Goal: Transaction & Acquisition: Purchase product/service

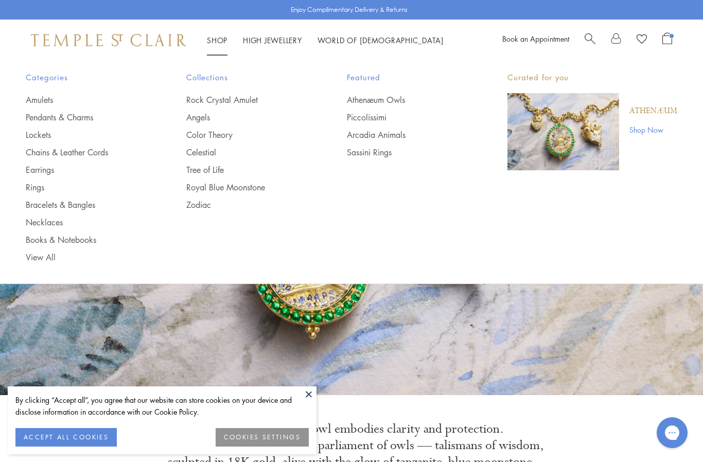
click at [81, 117] on link "Pendants & Charms" at bounding box center [85, 117] width 119 height 11
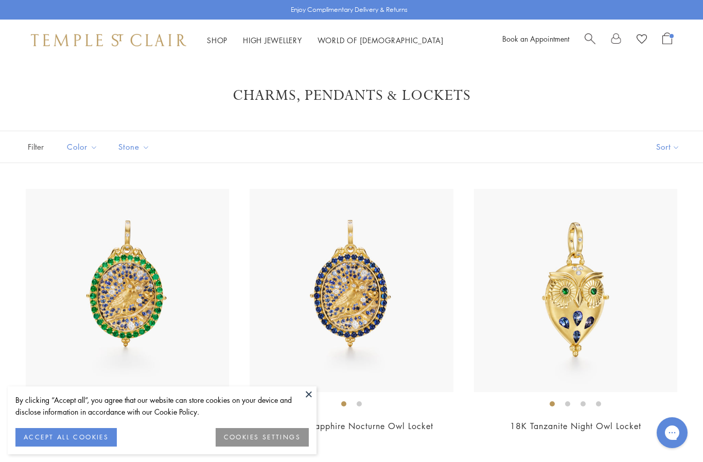
click at [585, 44] on link "Search" at bounding box center [589, 39] width 11 height 15
click at [669, 45] on link "Open Shopping Bag" at bounding box center [667, 39] width 10 height 15
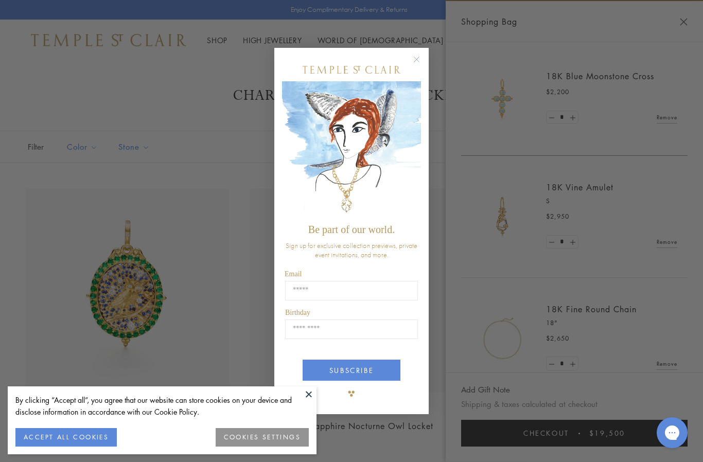
click at [351, 292] on input "Email" at bounding box center [351, 291] width 133 height 20
click at [354, 293] on input "Email" at bounding box center [351, 291] width 133 height 20
click at [68, 436] on button "ACCEPT ALL COOKIES" at bounding box center [65, 437] width 101 height 19
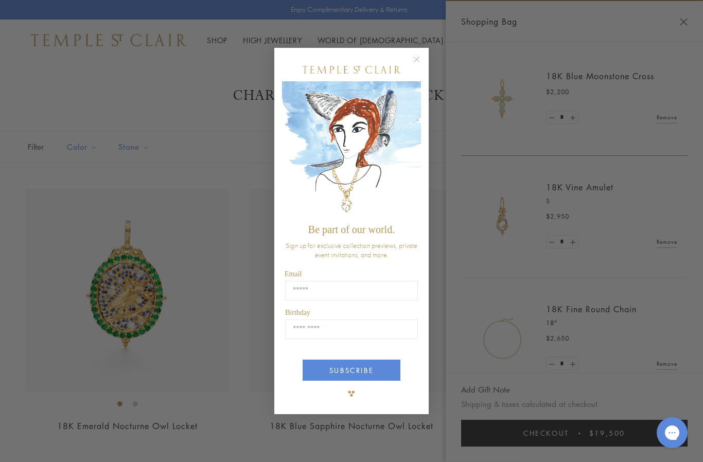
click at [355, 287] on input "Email" at bounding box center [351, 291] width 133 height 20
click at [344, 297] on input "Email" at bounding box center [351, 291] width 133 height 20
click at [417, 61] on circle "Close dialog" at bounding box center [416, 59] width 12 height 12
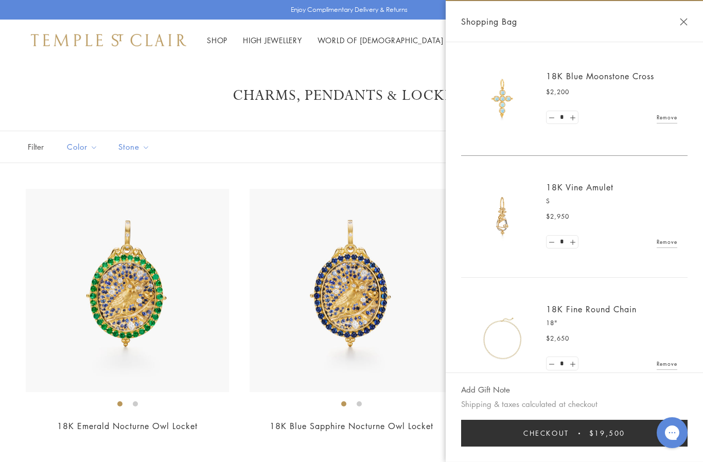
click at [685, 25] on button "Close Shopping Bag" at bounding box center [684, 22] width 8 height 8
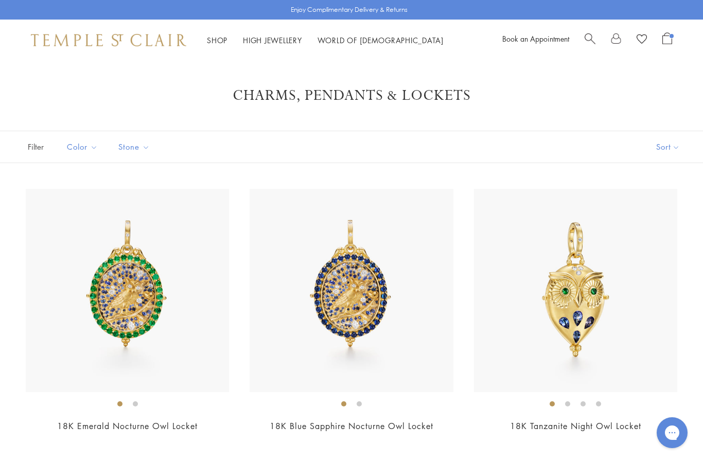
click at [667, 45] on link "Open Shopping Bag" at bounding box center [667, 39] width 10 height 15
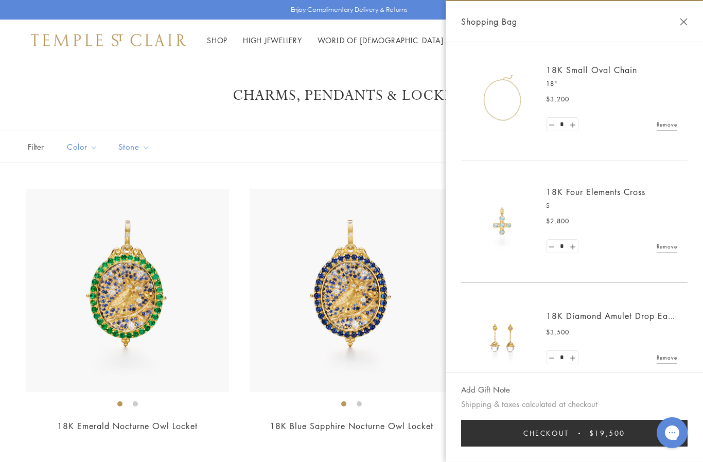
scroll to position [362, 0]
click at [668, 357] on link "Remove" at bounding box center [666, 356] width 21 height 11
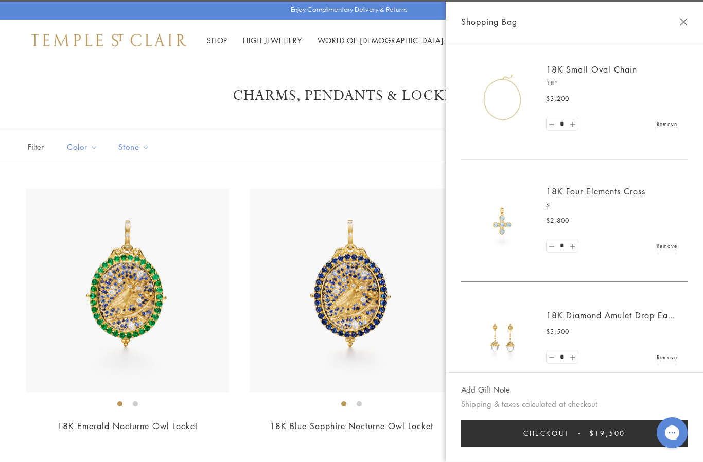
click at [667, 359] on link "Remove" at bounding box center [666, 356] width 21 height 11
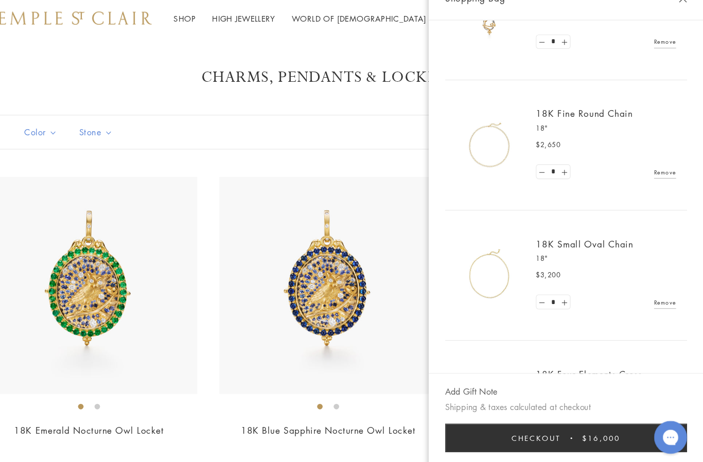
scroll to position [186, 0]
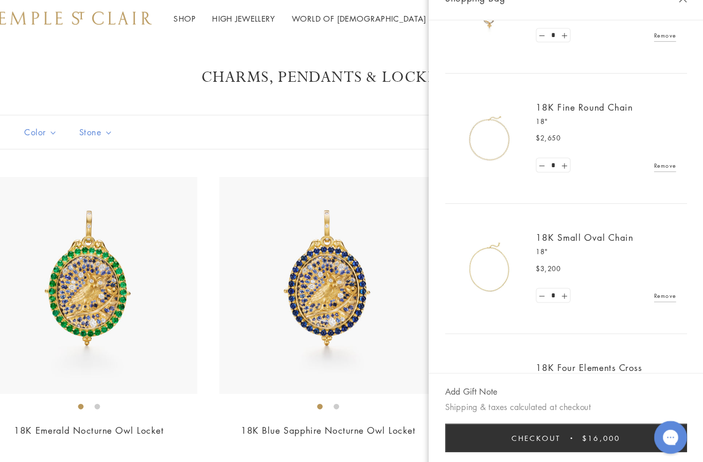
click at [546, 240] on link "18K Small Oval Chain" at bounding box center [591, 245] width 91 height 11
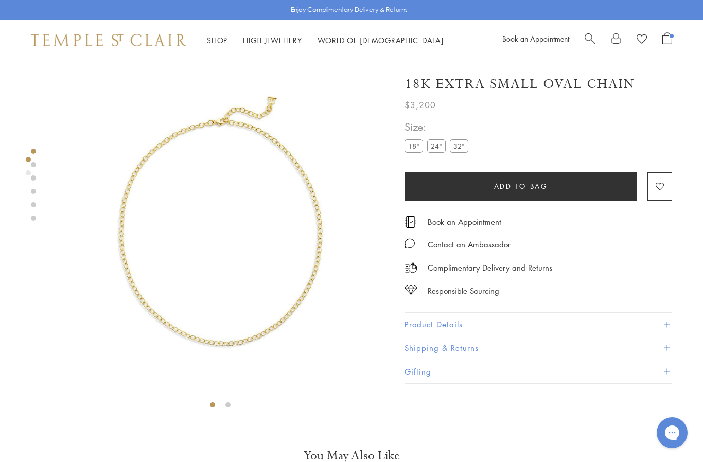
click at [434, 143] on label "24"" at bounding box center [436, 145] width 19 height 13
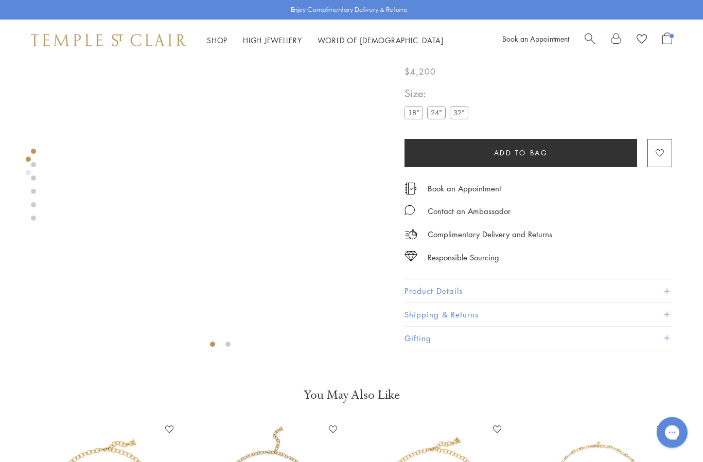
scroll to position [61, 0]
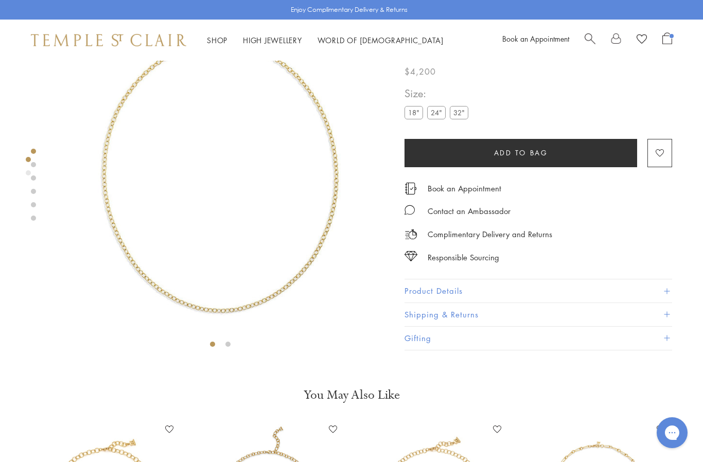
click at [459, 117] on label "32"" at bounding box center [459, 112] width 19 height 13
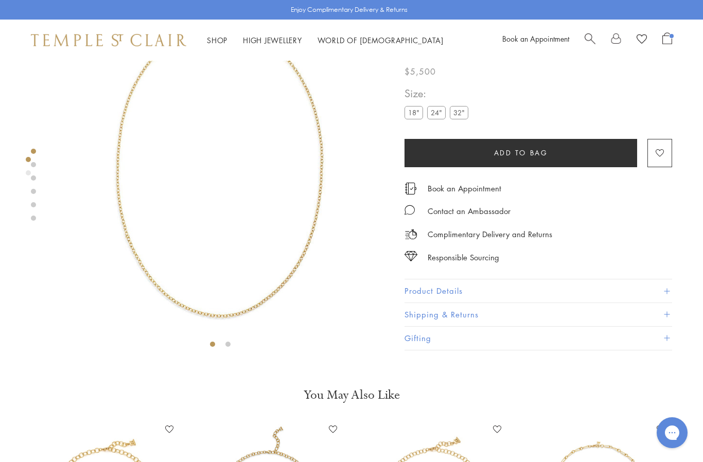
click at [439, 119] on label "24"" at bounding box center [436, 112] width 19 height 13
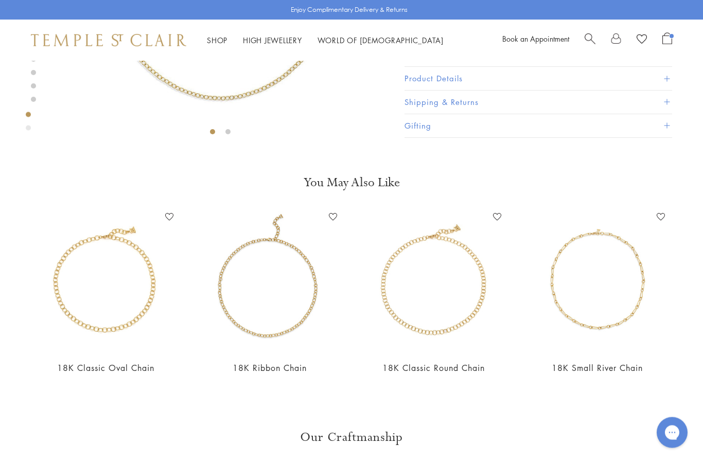
scroll to position [282, 0]
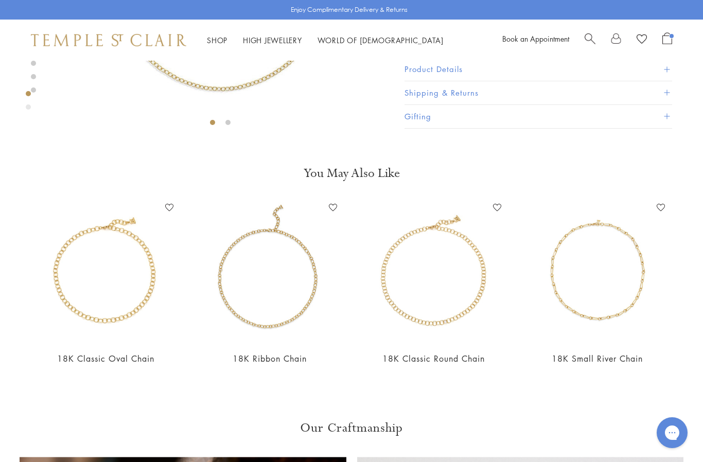
click at [445, 318] on img at bounding box center [434, 272] width 144 height 144
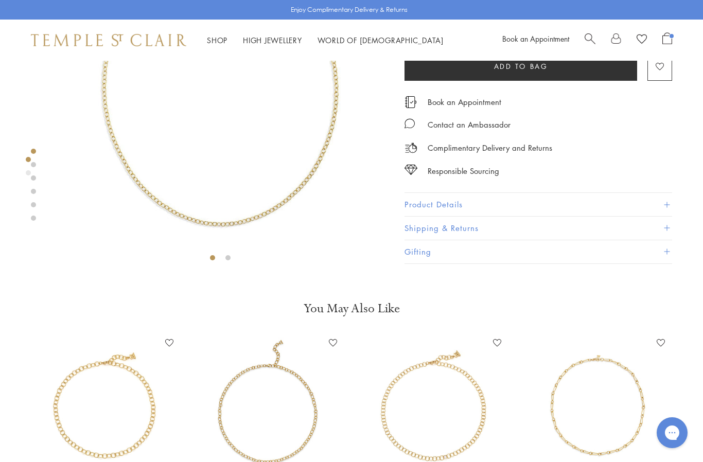
scroll to position [141, 0]
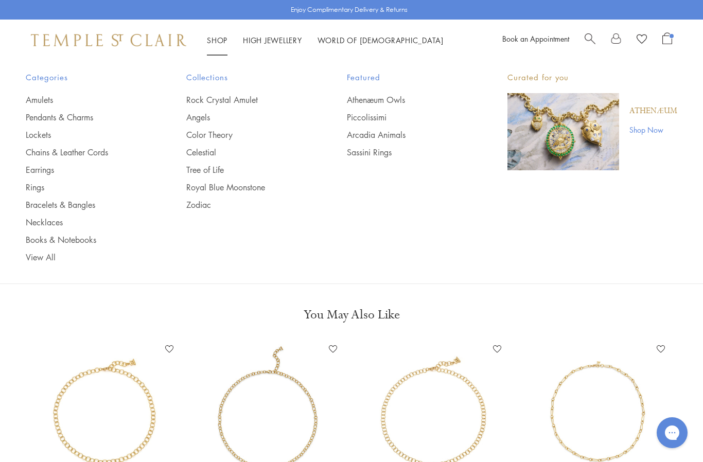
click at [78, 152] on link "Chains & Leather Cords" at bounding box center [85, 152] width 119 height 11
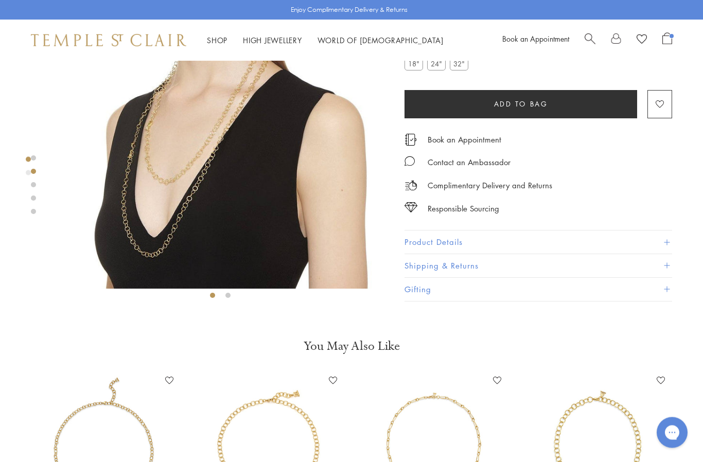
scroll to position [39, 0]
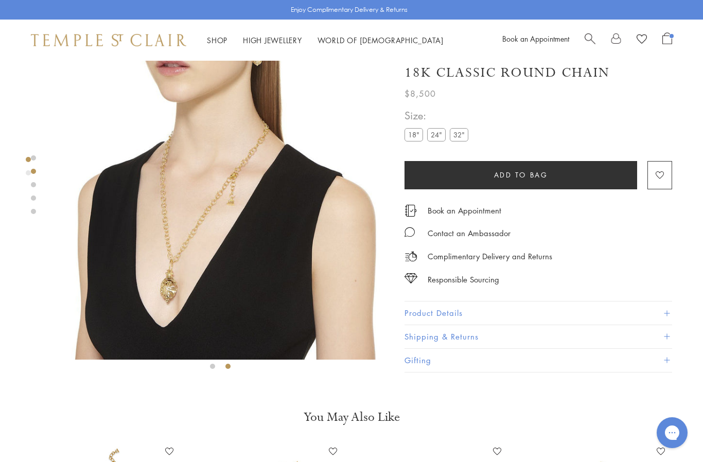
click at [415, 138] on label "18"" at bounding box center [413, 135] width 19 height 13
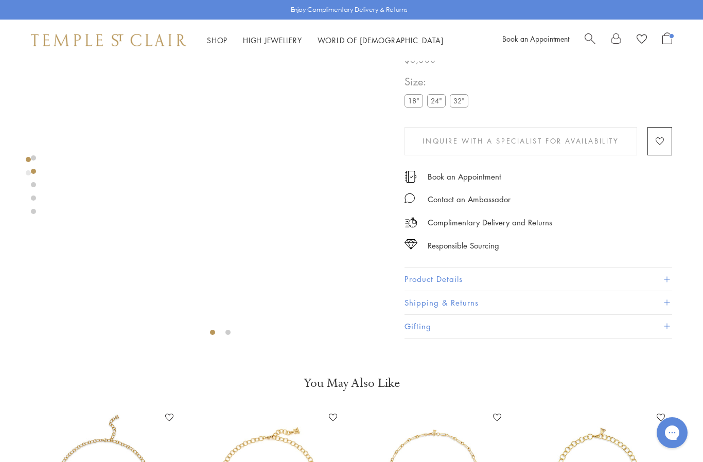
scroll to position [64, 0]
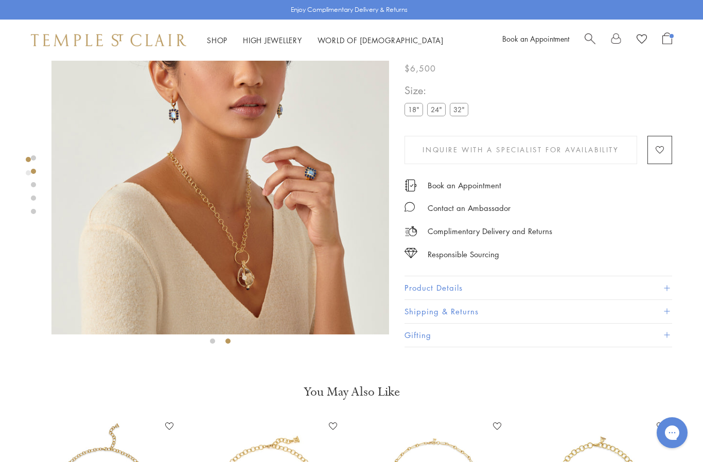
click at [257, 287] on img at bounding box center [219, 165] width 337 height 337
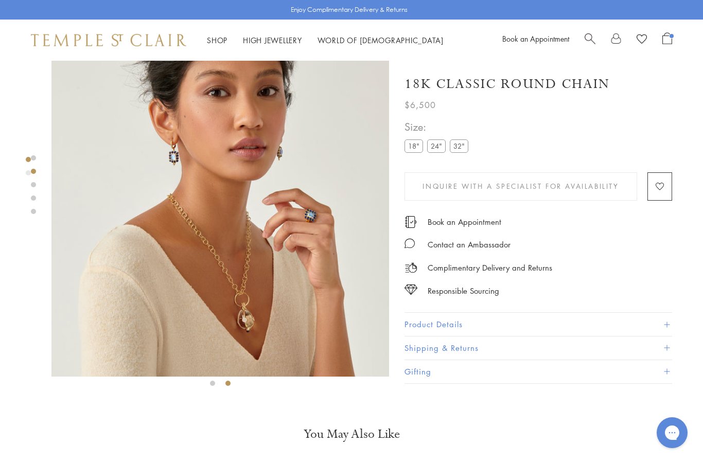
scroll to position [0, 0]
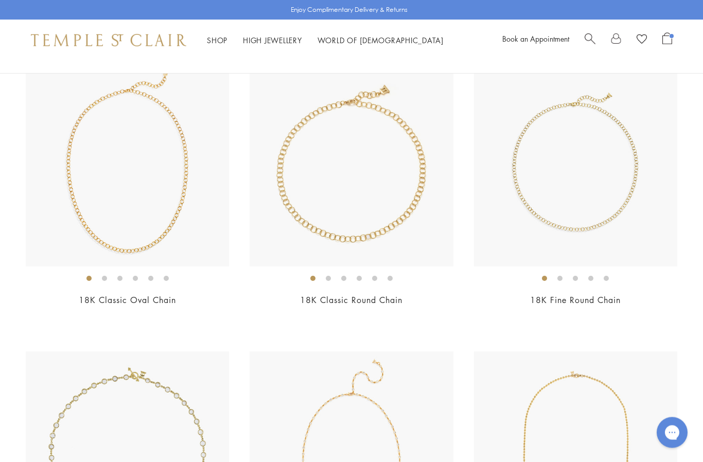
scroll to position [666, 0]
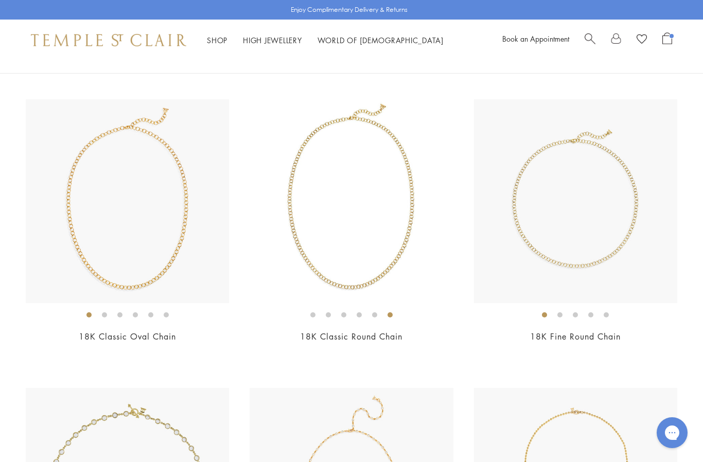
click at [145, 276] on img at bounding box center [127, 200] width 203 height 203
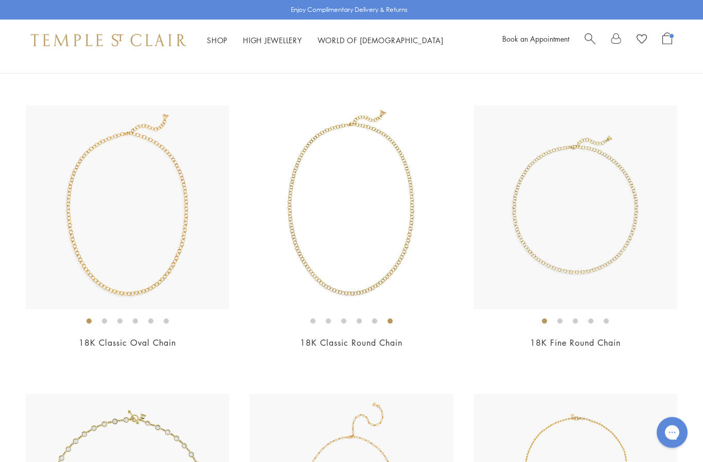
scroll to position [659, 0]
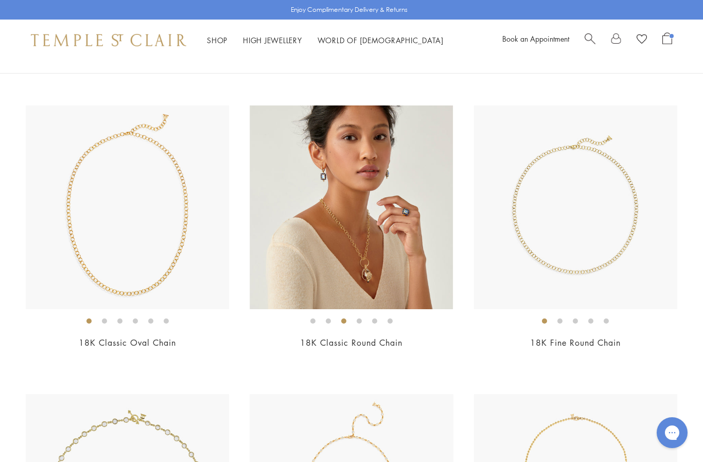
click at [372, 270] on img at bounding box center [350, 206] width 203 height 203
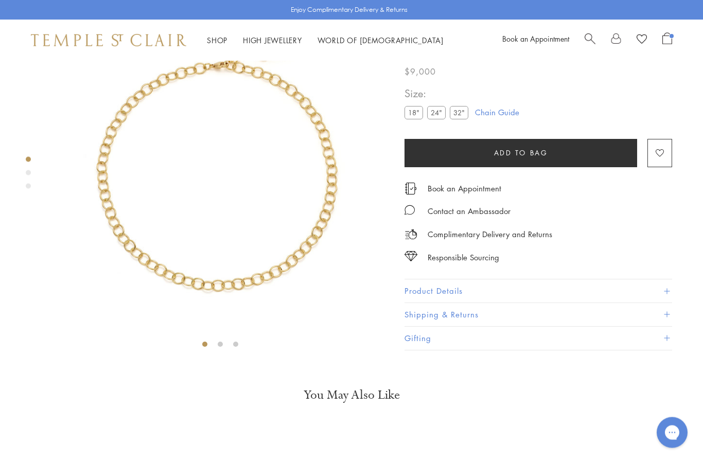
scroll to position [61, 0]
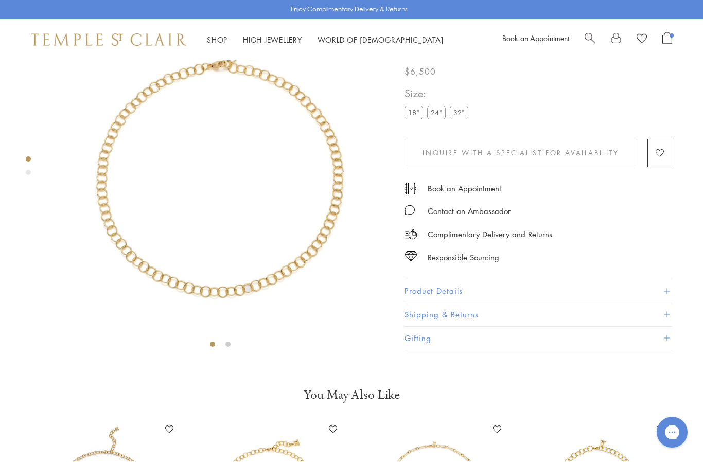
scroll to position [61, 0]
click at [438, 118] on label "24"" at bounding box center [436, 112] width 19 height 13
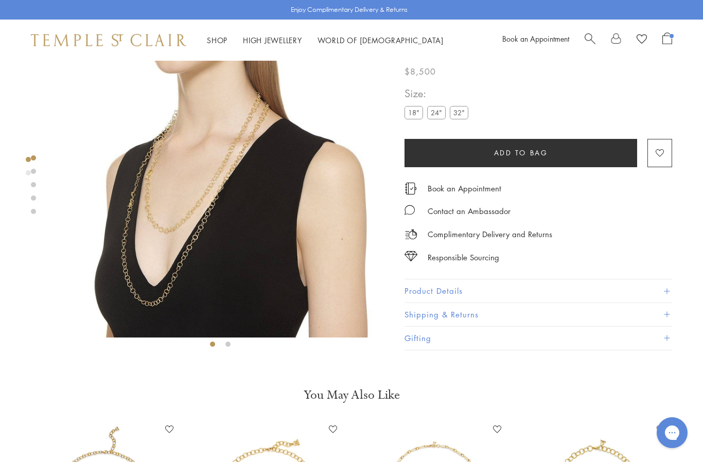
click at [460, 119] on label "32"" at bounding box center [459, 112] width 19 height 13
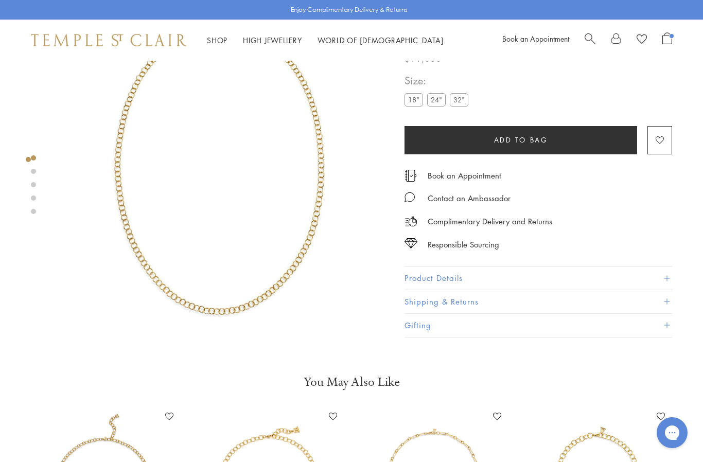
click at [432, 106] on label "24"" at bounding box center [436, 100] width 19 height 13
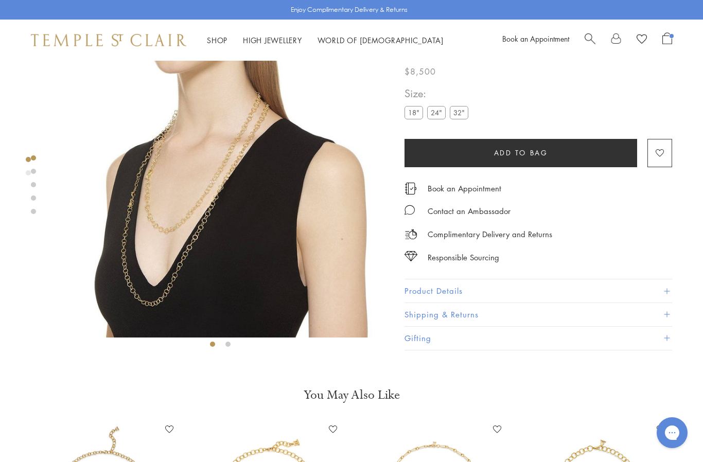
click at [411, 117] on label "18"" at bounding box center [413, 112] width 19 height 13
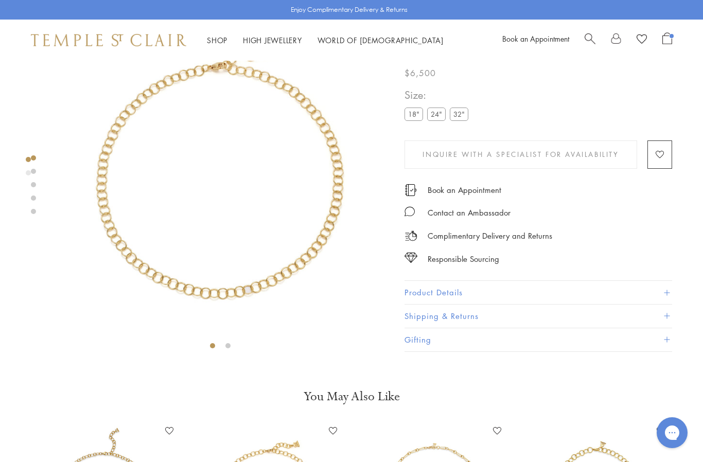
scroll to position [59, 0]
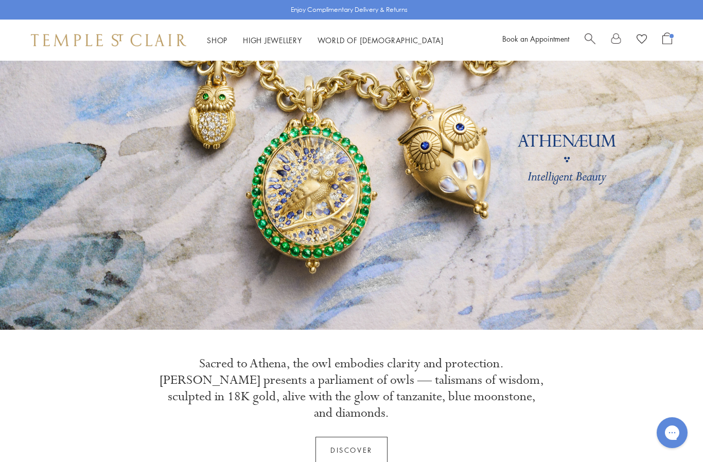
scroll to position [65, 0]
click at [587, 37] on span "Search" at bounding box center [589, 37] width 11 height 11
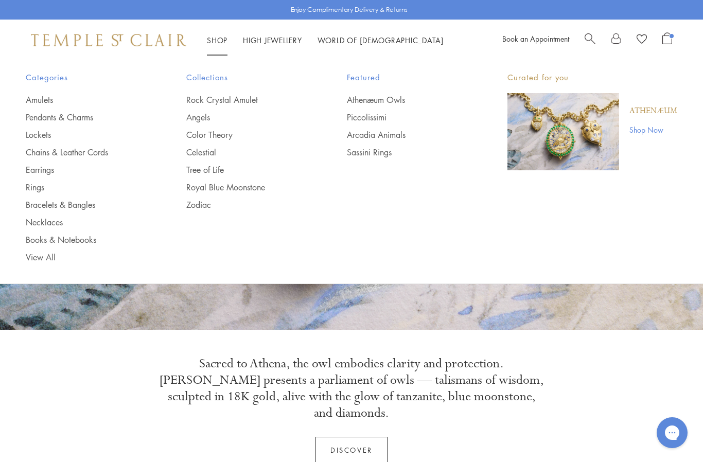
click at [81, 153] on link "Chains & Leather Cords" at bounding box center [85, 152] width 119 height 11
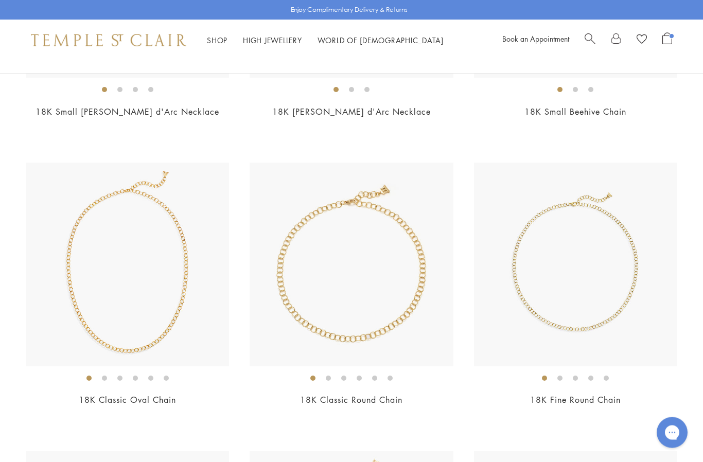
scroll to position [603, 0]
click at [589, 333] on img at bounding box center [575, 263] width 203 height 203
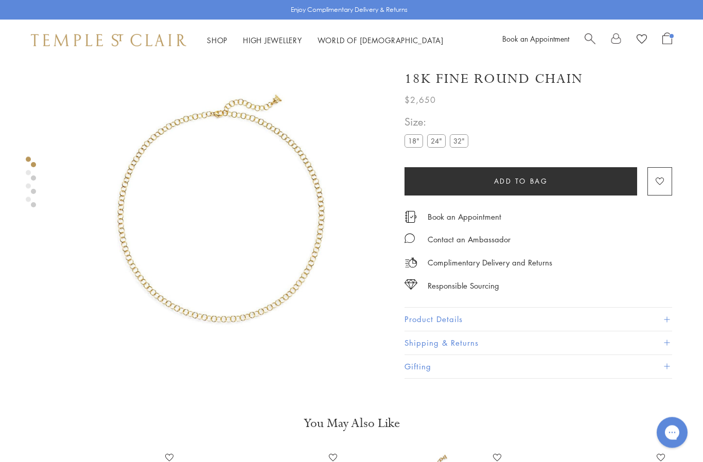
scroll to position [16, 0]
